Goal: Task Accomplishment & Management: Complete application form

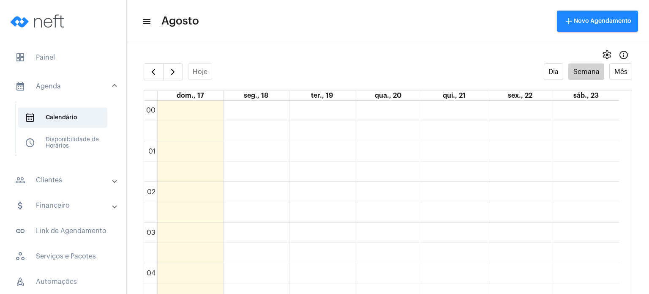
scroll to position [546, 0]
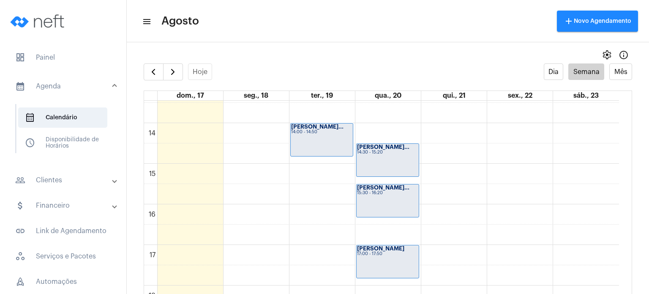
click at [419, 69] on div "Hoje Dia Semana Mês" at bounding box center [388, 71] width 489 height 17
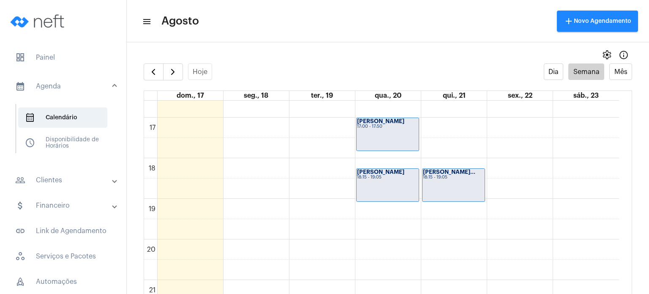
scroll to position [686, 0]
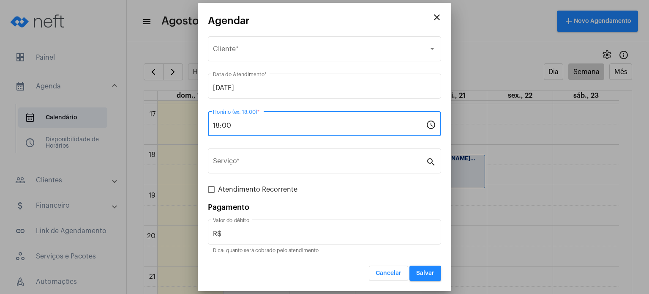
click at [264, 128] on input "18:00" at bounding box center [319, 126] width 213 height 8
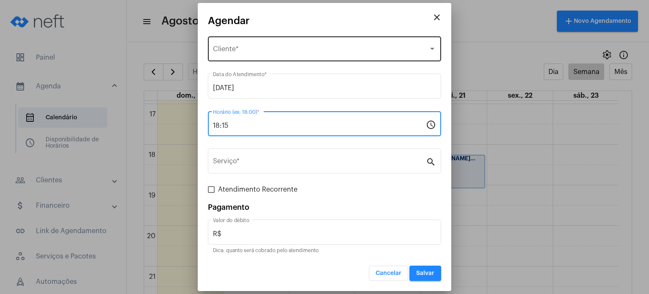
type input "18:15"
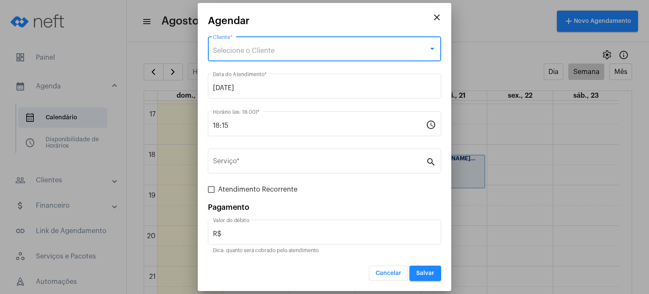
click at [251, 47] on span "Selecione o Cliente" at bounding box center [244, 50] width 62 height 7
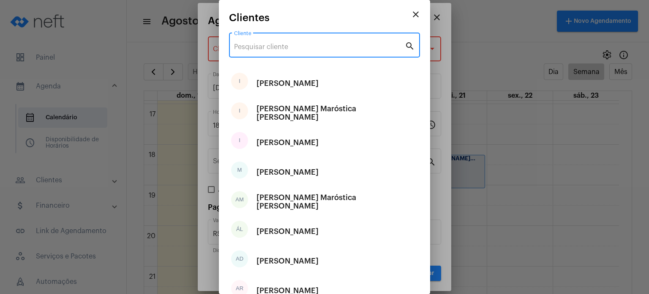
click at [251, 47] on input "Cliente" at bounding box center [319, 47] width 171 height 8
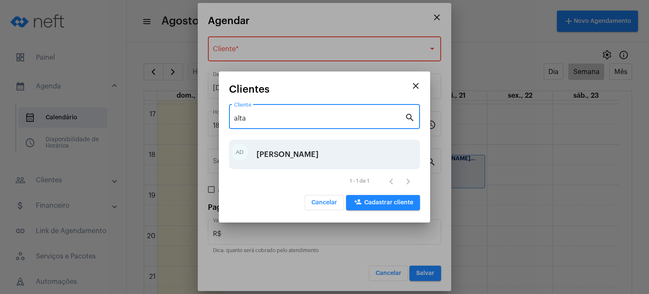
type input "alta"
click at [275, 141] on div "AD [PERSON_NAME]" at bounding box center [324, 154] width 191 height 30
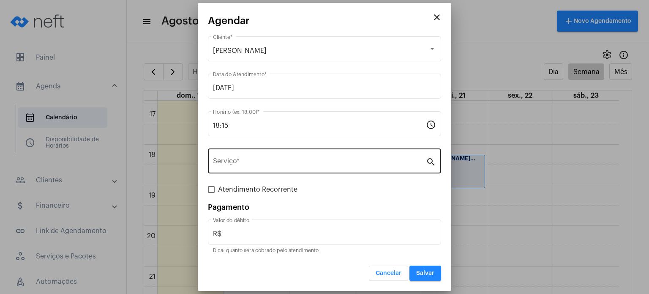
click at [274, 158] on div "Serviço *" at bounding box center [319, 160] width 213 height 27
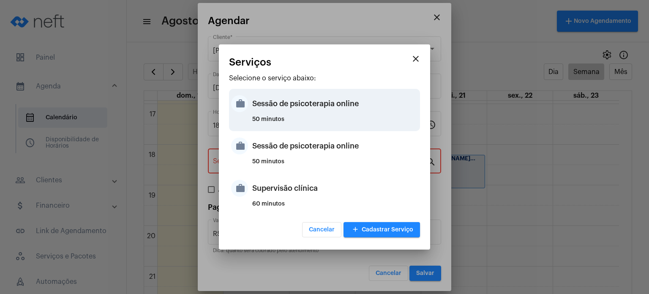
click at [282, 115] on div "Sessão de psicoterapia online" at bounding box center [335, 103] width 166 height 25
type input "Sessão de psicoterapia online"
type input "R$ 230"
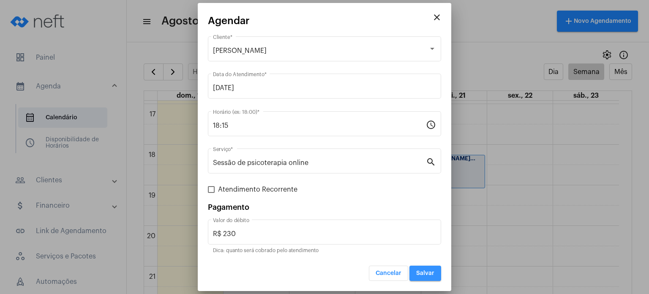
click at [420, 270] on span "Salvar" at bounding box center [425, 273] width 18 height 6
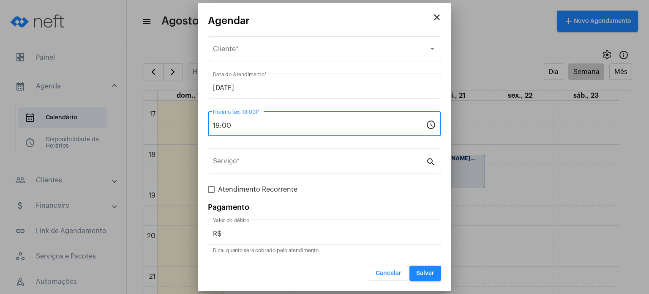
click at [254, 122] on input "19:00" at bounding box center [319, 126] width 213 height 8
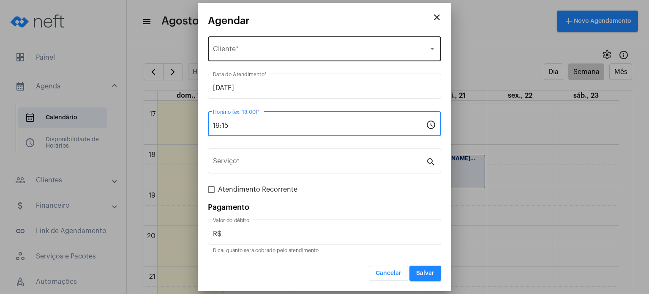
type input "19:15"
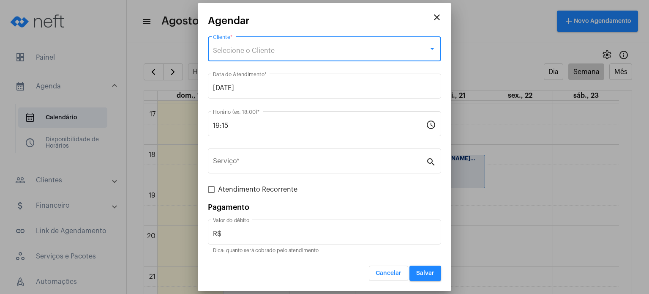
click at [250, 52] on span "Selecione o Cliente" at bounding box center [244, 50] width 62 height 7
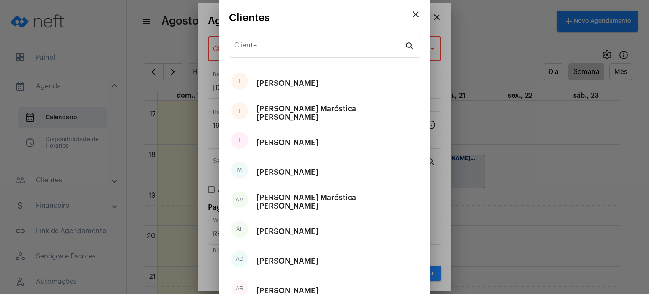
click at [250, 52] on div "Cliente" at bounding box center [319, 44] width 171 height 27
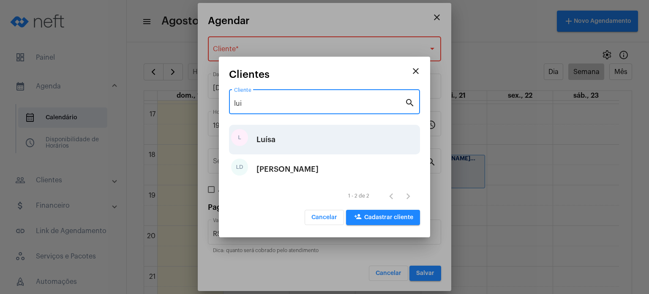
type input "lui"
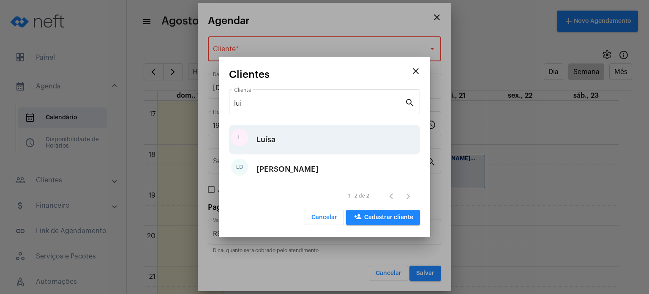
click at [269, 137] on div "Luísa" at bounding box center [266, 139] width 19 height 25
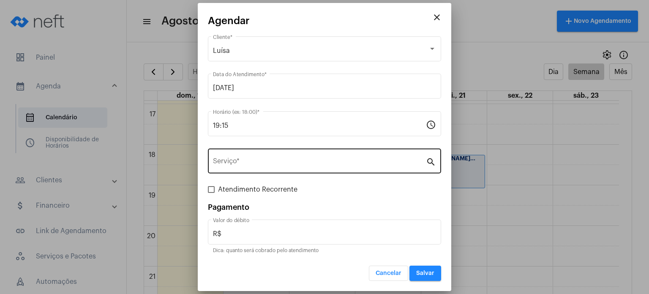
click at [264, 158] on div "Serviço *" at bounding box center [319, 160] width 213 height 27
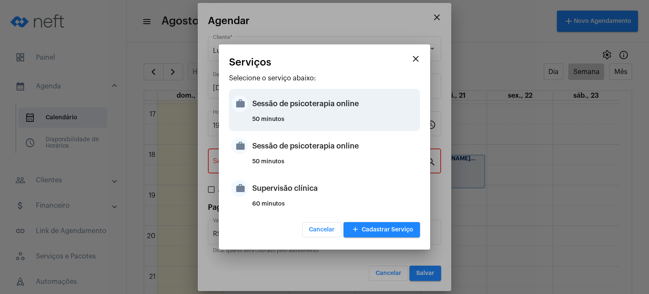
click at [278, 106] on div "Sessão de psicoterapia online" at bounding box center [335, 103] width 166 height 25
type input "Sessão de psicoterapia online"
type input "R$ 230"
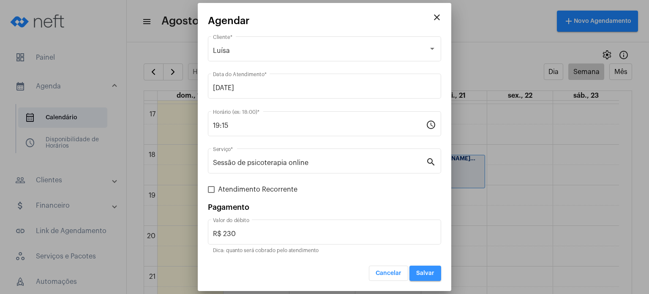
click at [432, 272] on span "Salvar" at bounding box center [425, 273] width 18 height 6
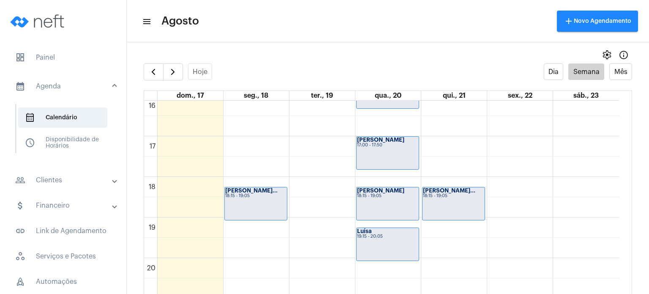
scroll to position [652, 0]
